Goal: Navigation & Orientation: Understand site structure

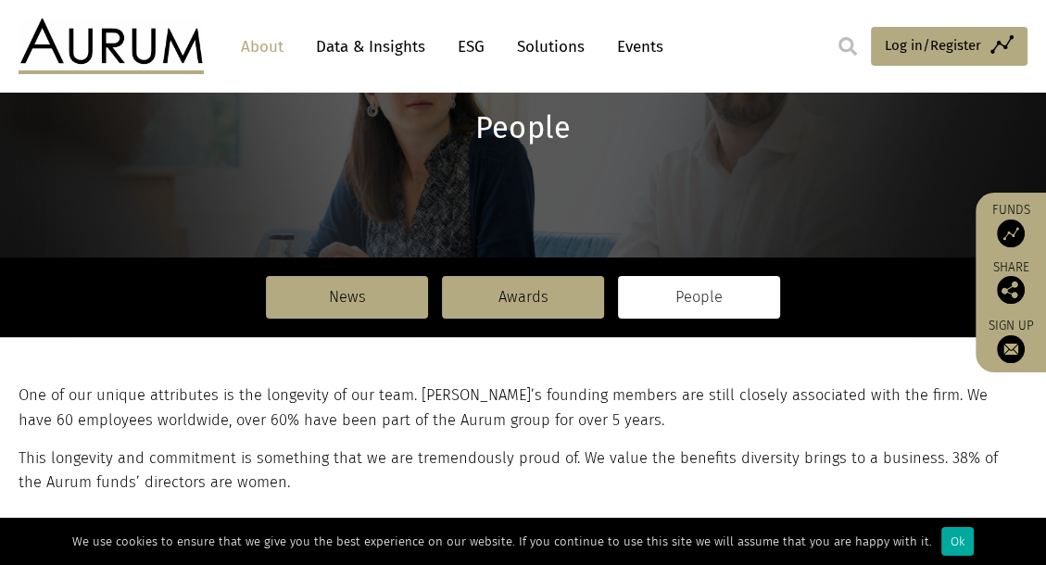
scroll to position [185, 0]
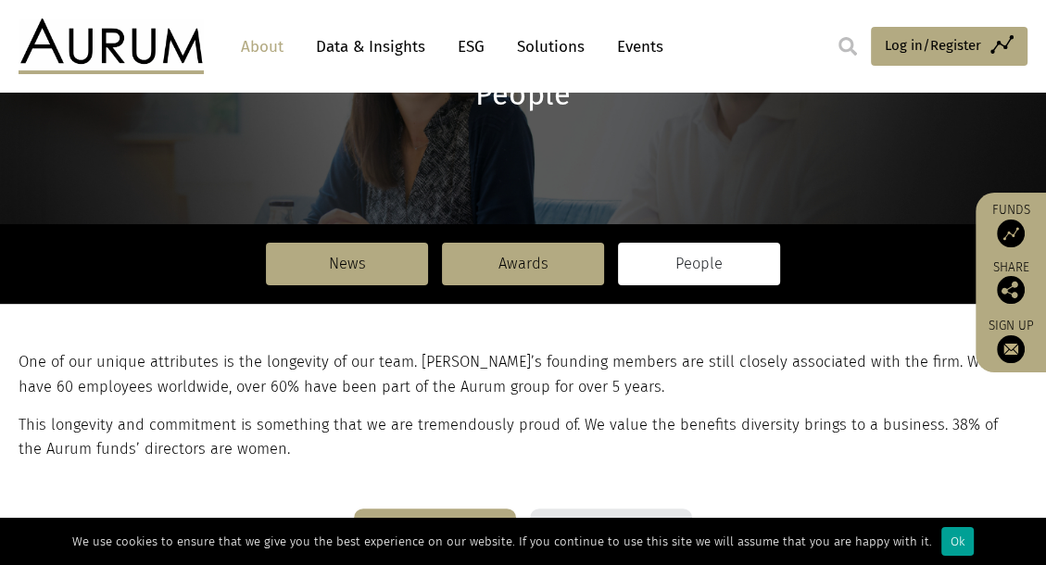
click at [941, 532] on div "Ok" at bounding box center [957, 541] width 32 height 29
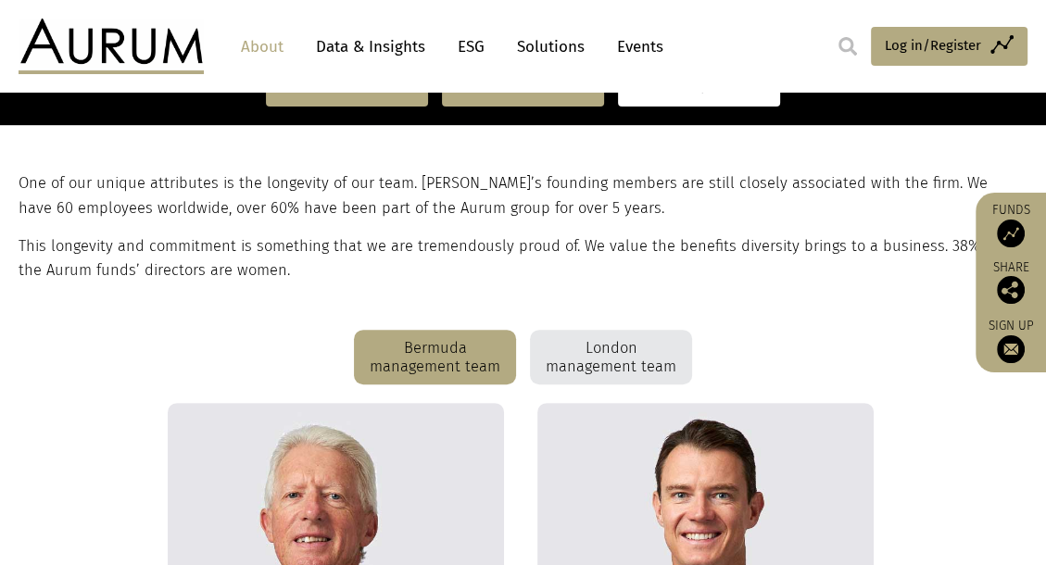
scroll to position [263, 0]
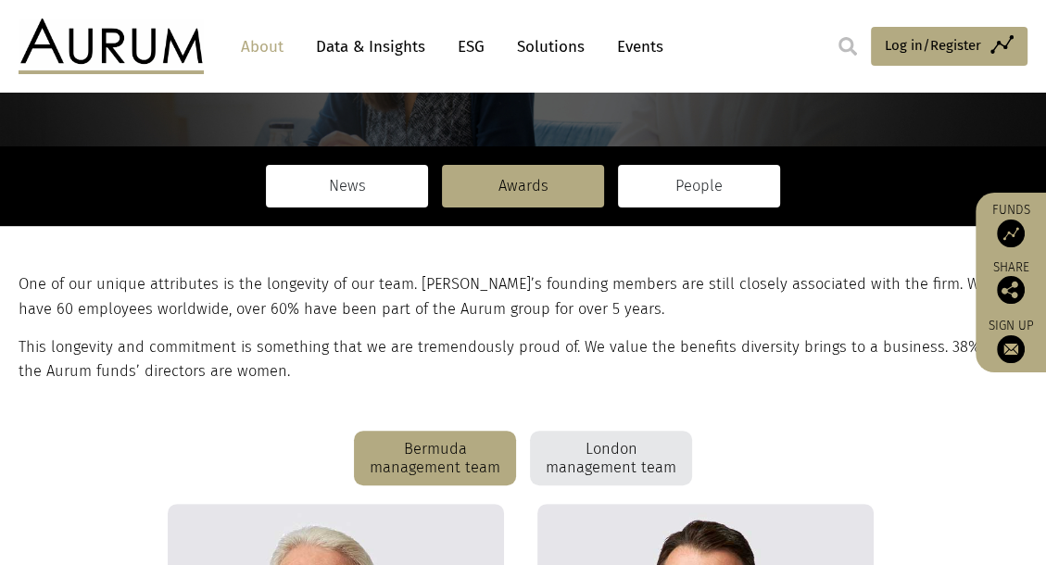
click at [345, 180] on link "News" at bounding box center [347, 186] width 162 height 43
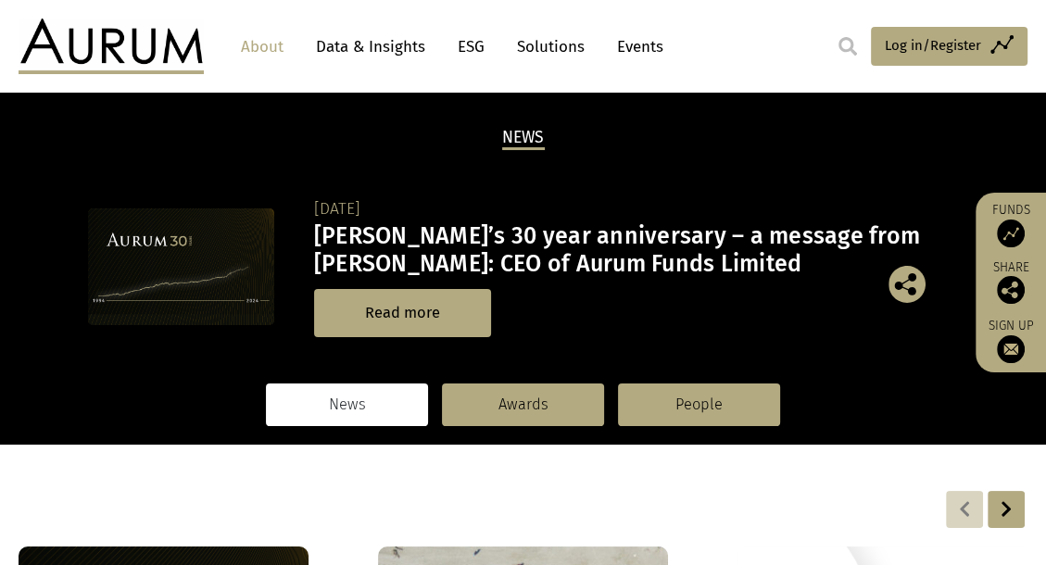
scroll to position [13, 0]
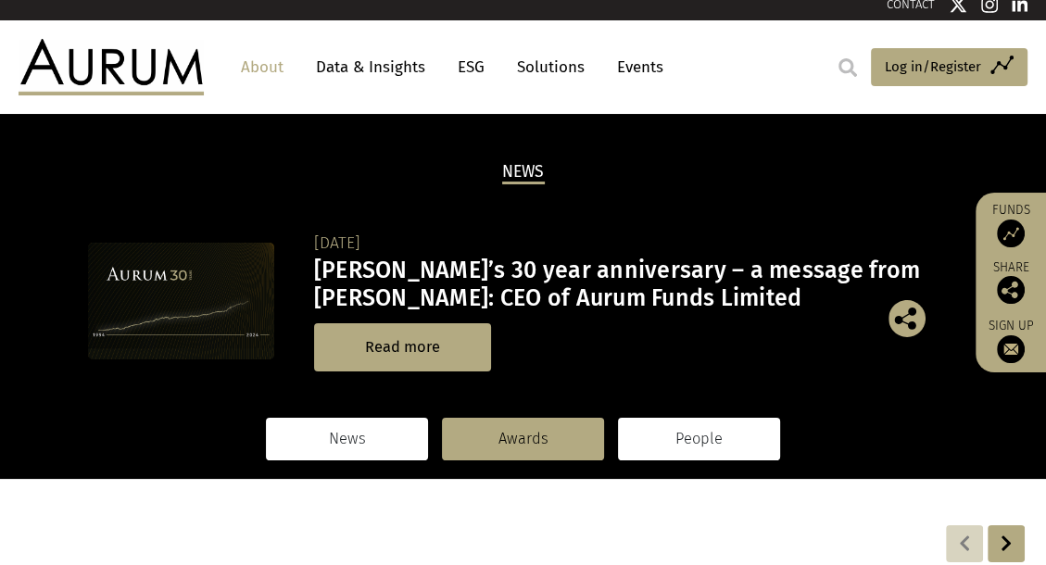
click at [700, 436] on link "People" at bounding box center [699, 439] width 162 height 43
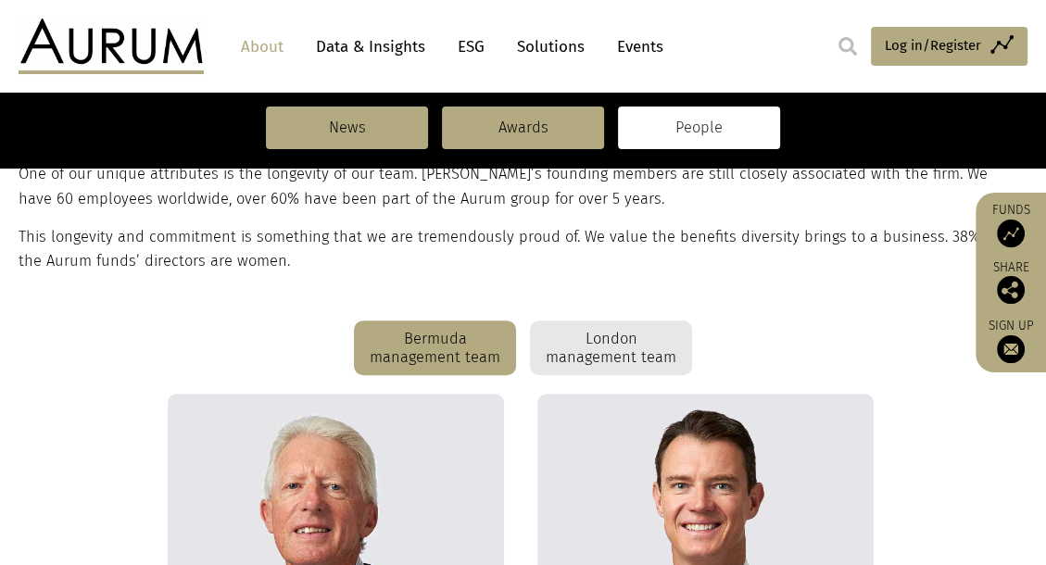
scroll to position [371, 0]
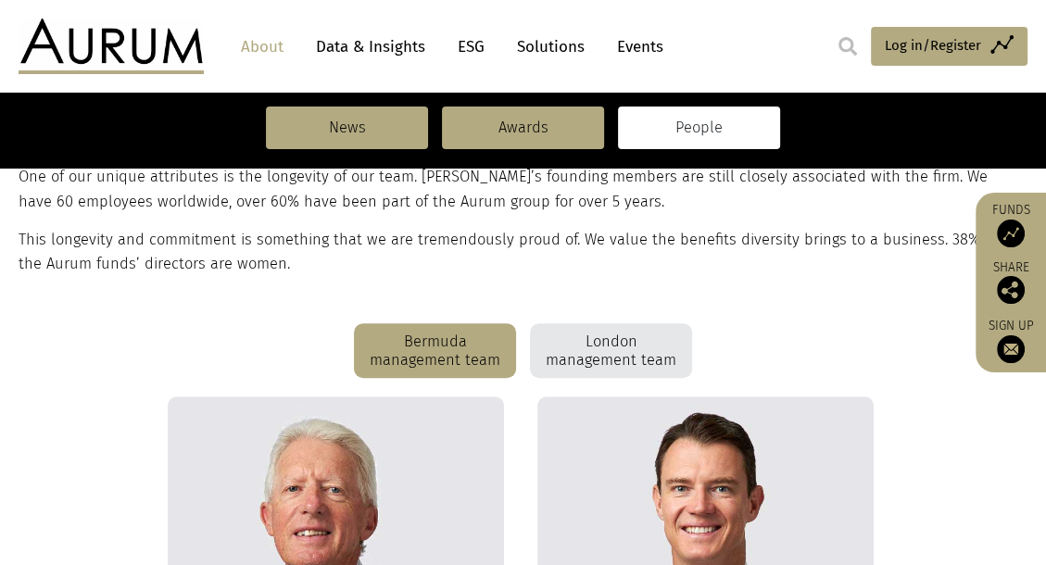
click at [613, 354] on div "London management team" at bounding box center [611, 351] width 162 height 56
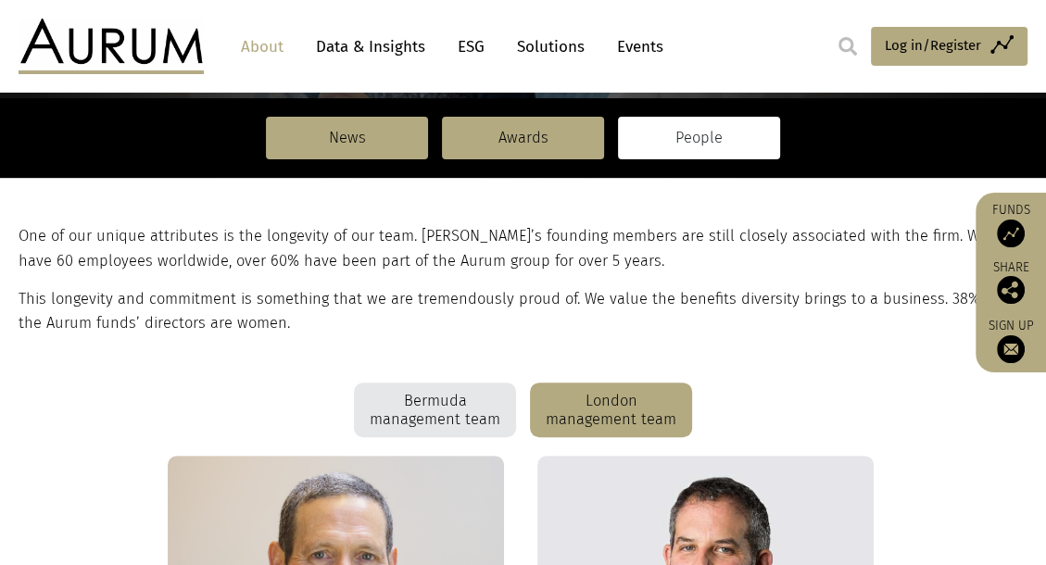
scroll to position [278, 0]
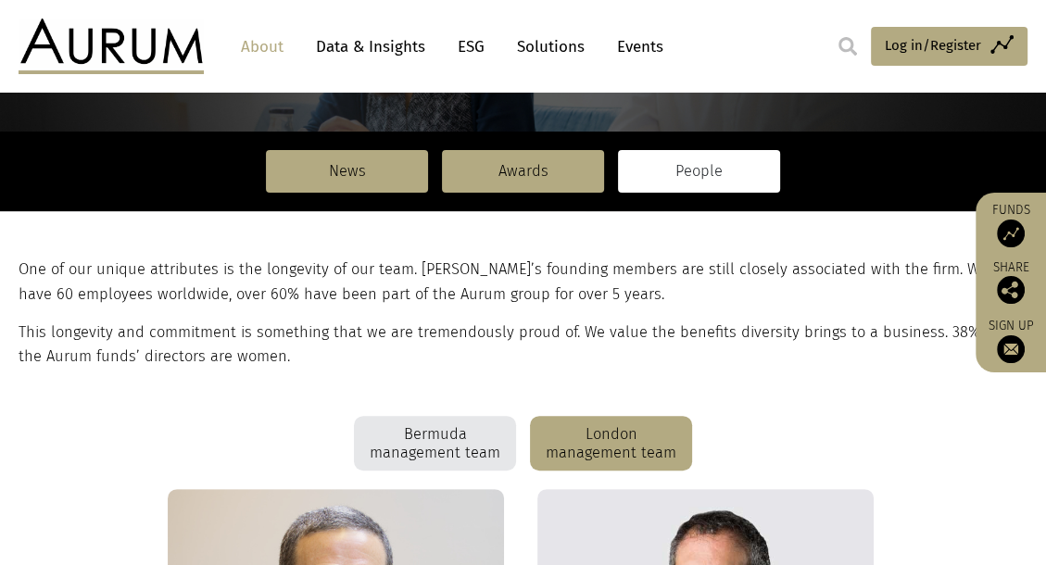
click at [474, 42] on link "ESG" at bounding box center [470, 47] width 45 height 34
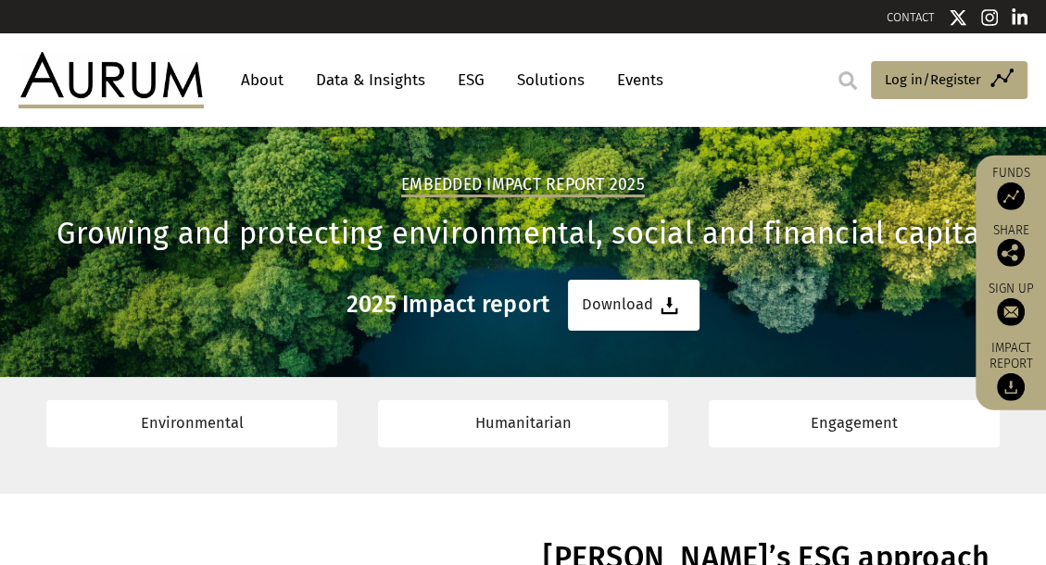
click at [356, 76] on link "Data & Insights" at bounding box center [371, 80] width 128 height 34
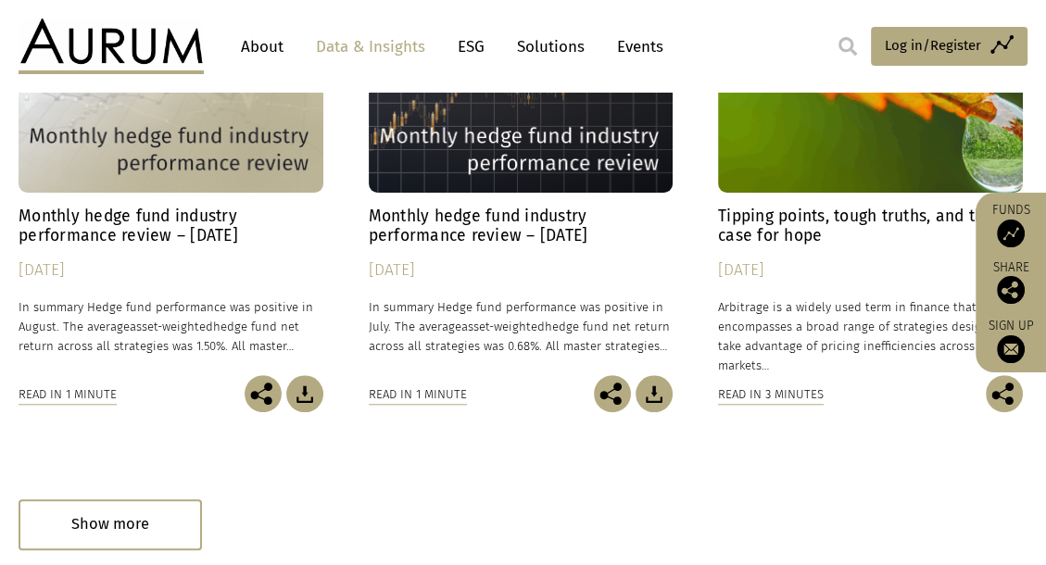
scroll to position [1112, 0]
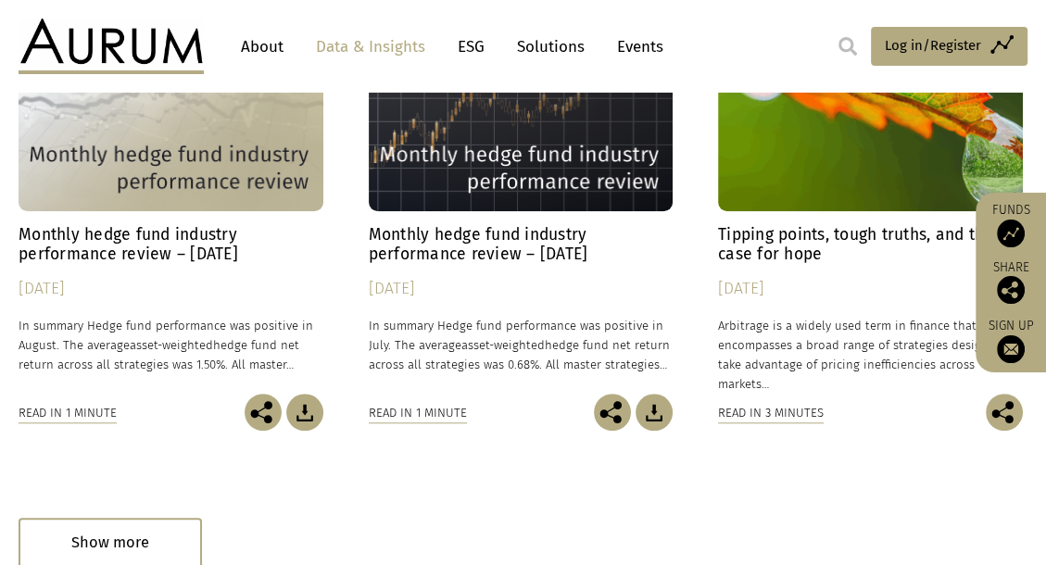
click at [173, 173] on div "Hedge Fund Data" at bounding box center [171, 116] width 305 height 191
